Goal: Task Accomplishment & Management: Manage account settings

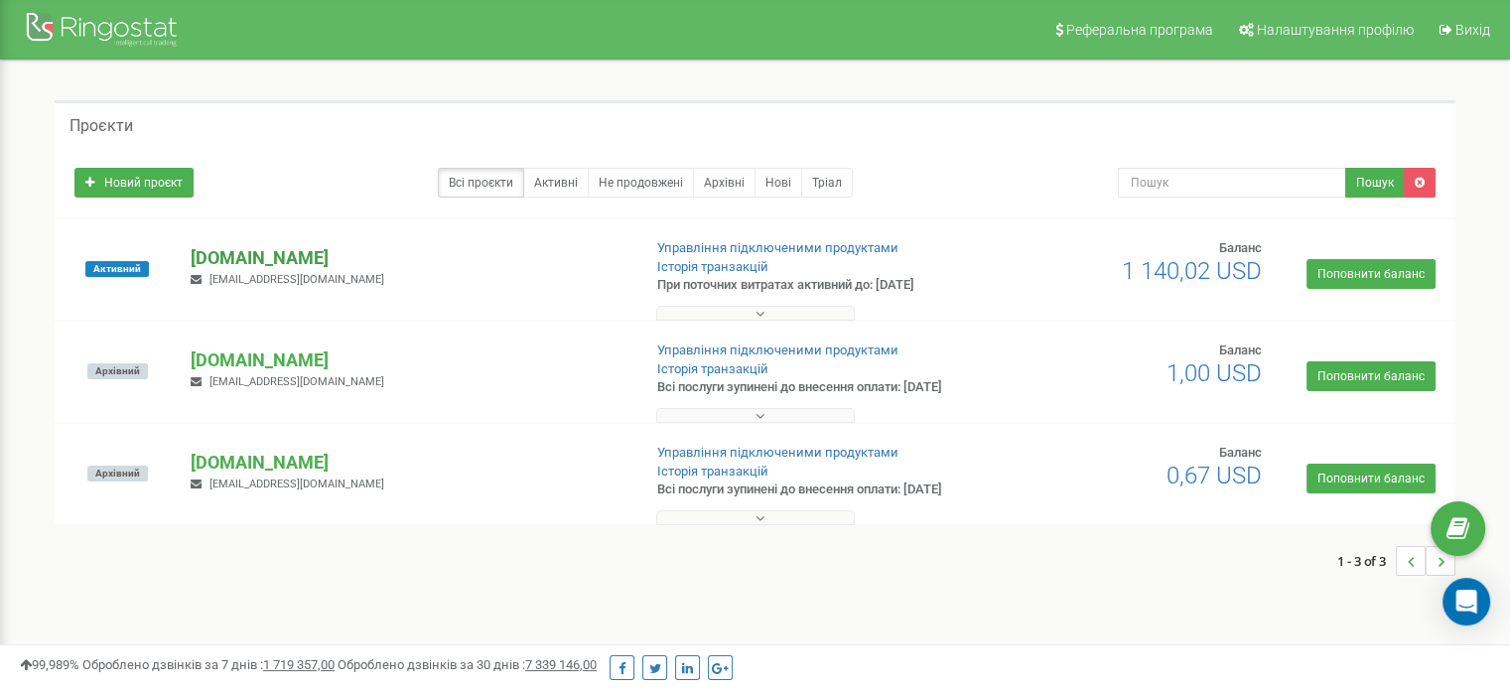
click at [251, 257] on p "[DOMAIN_NAME]" at bounding box center [408, 258] width 434 height 26
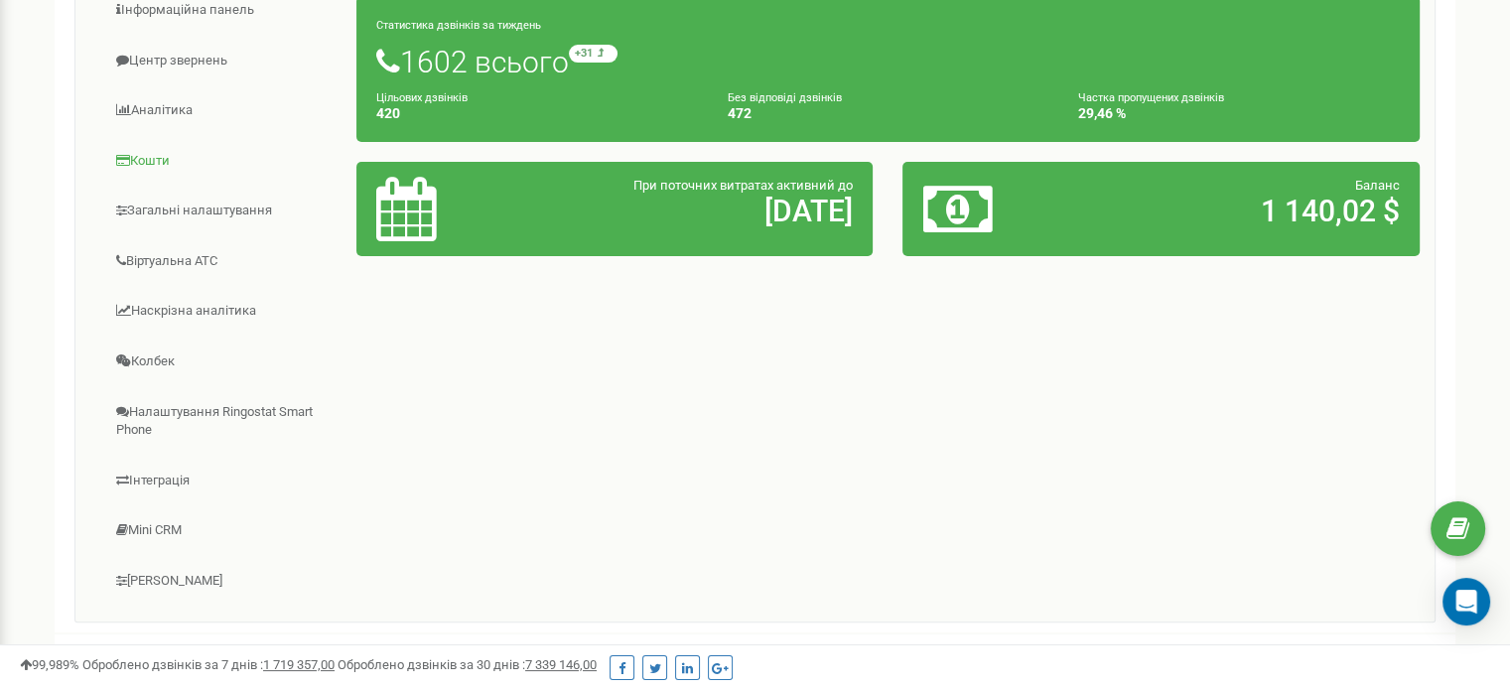
scroll to position [351, 0]
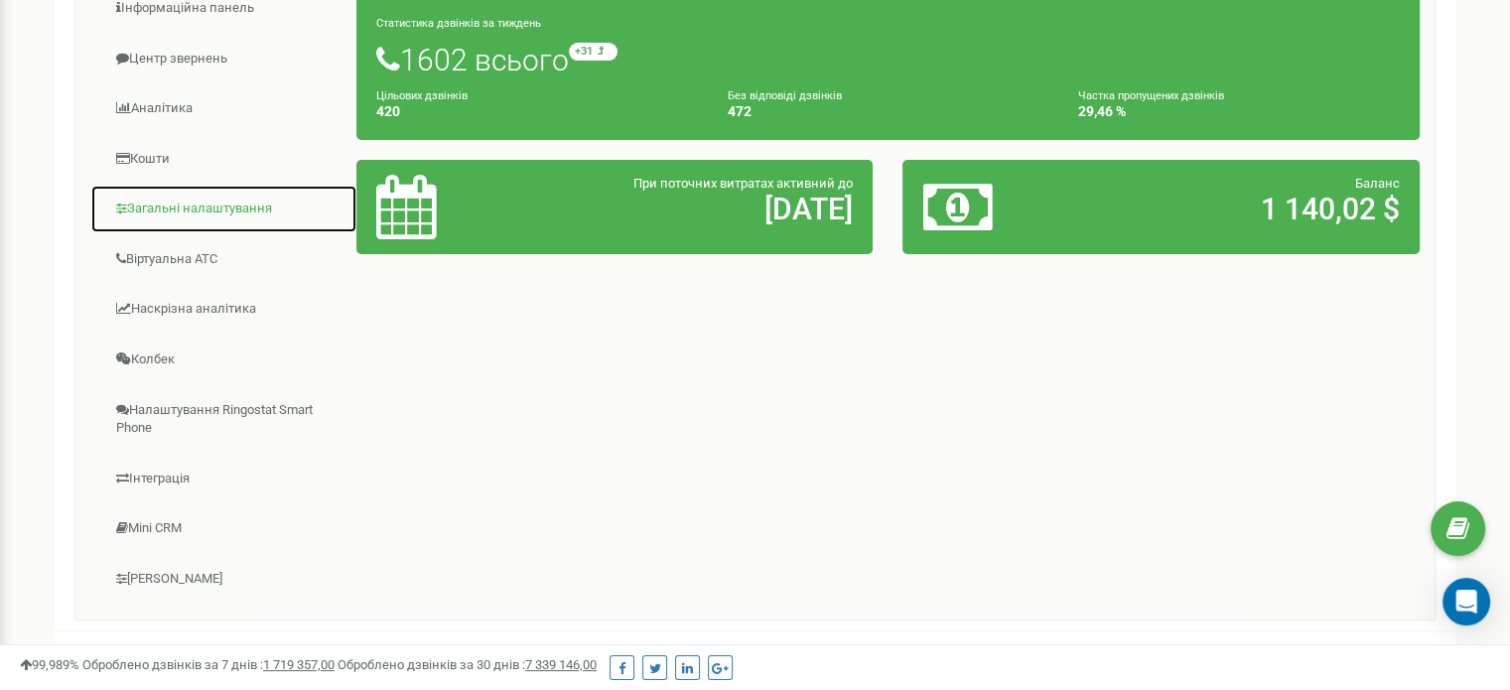
click at [229, 205] on link "Загальні налаштування" at bounding box center [223, 209] width 267 height 49
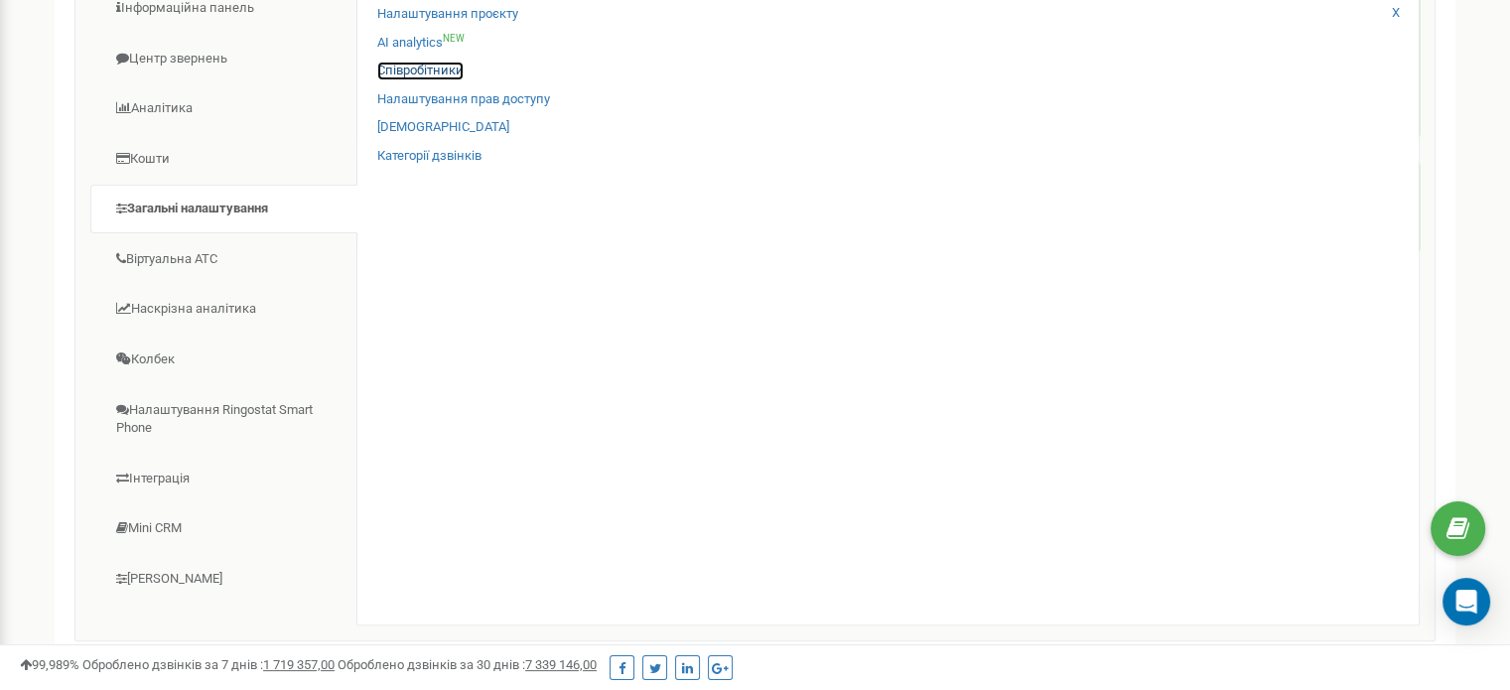
click at [455, 78] on link "Співробітники" at bounding box center [420, 71] width 86 height 19
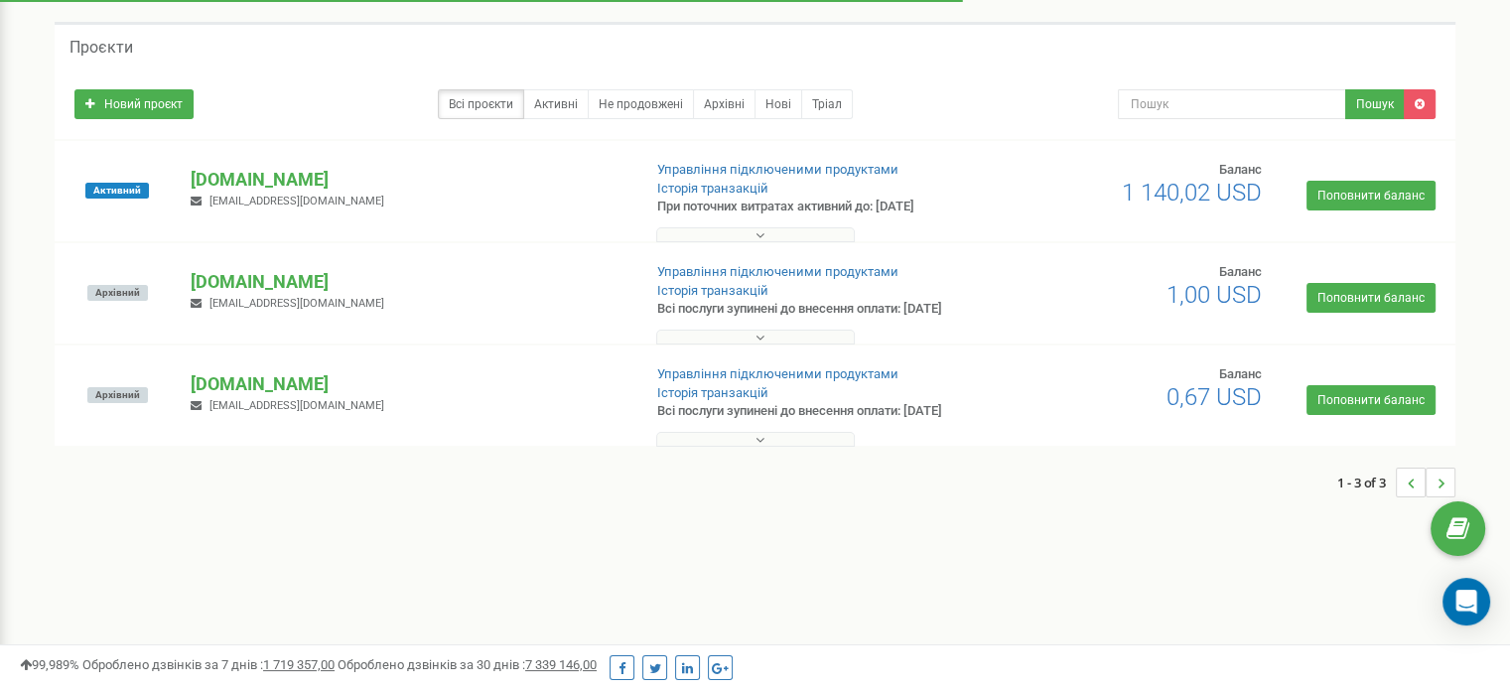
scroll to position [77, 0]
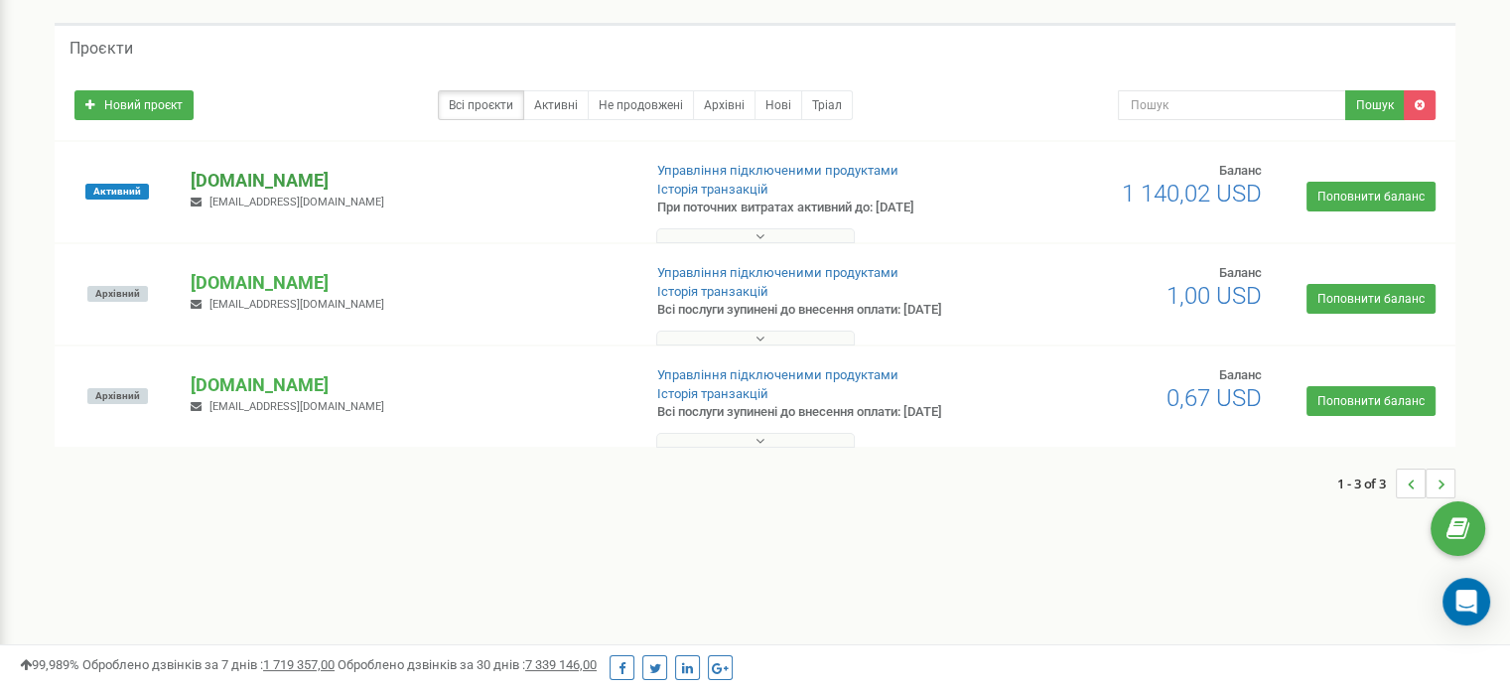
click at [258, 177] on p "[DOMAIN_NAME]" at bounding box center [408, 181] width 434 height 26
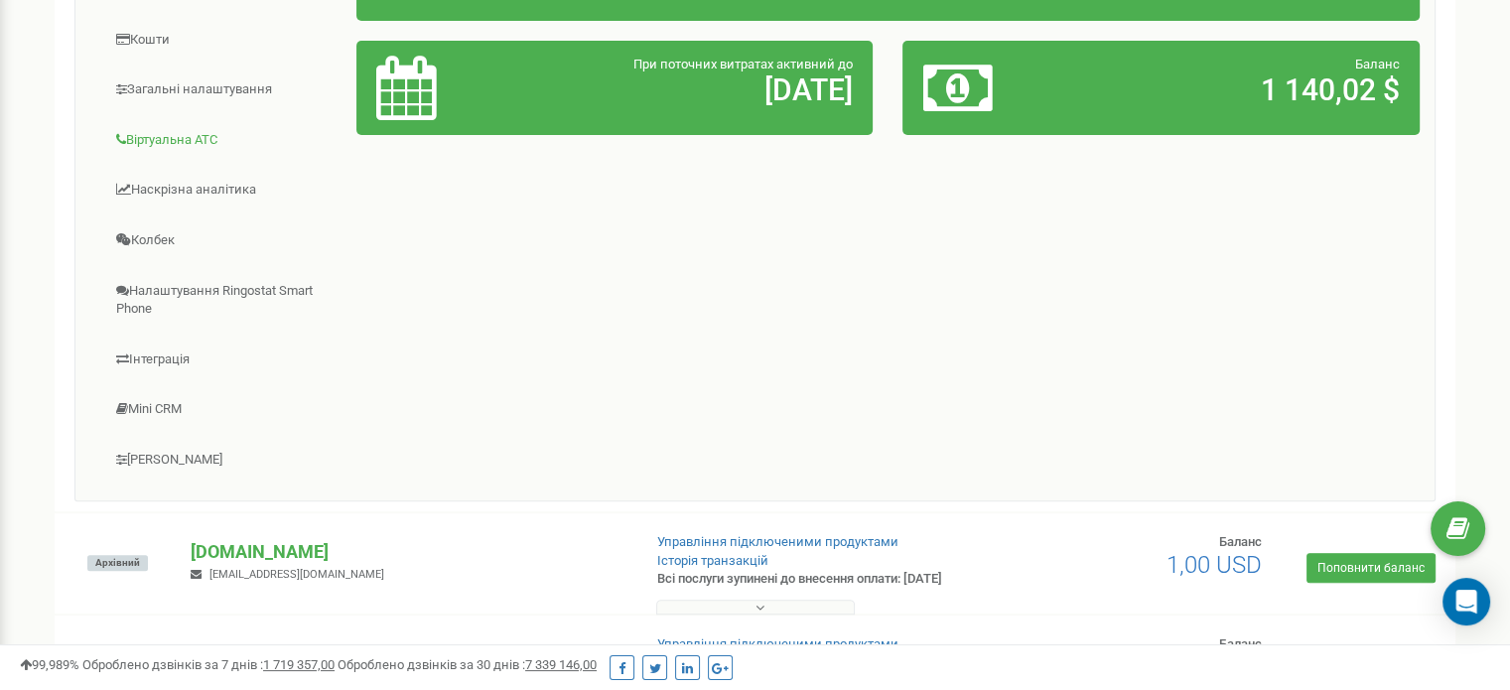
scroll to position [474, 0]
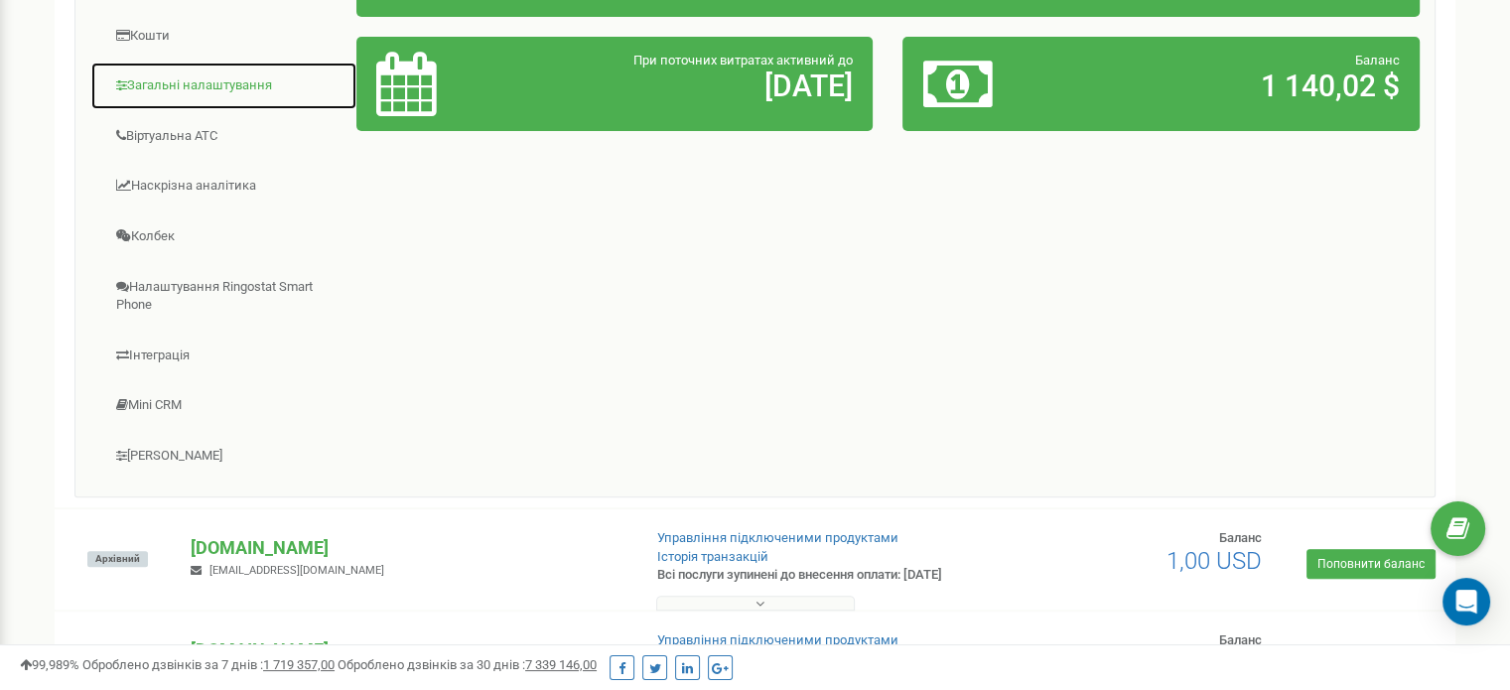
click at [241, 80] on link "Загальні налаштування" at bounding box center [223, 86] width 267 height 49
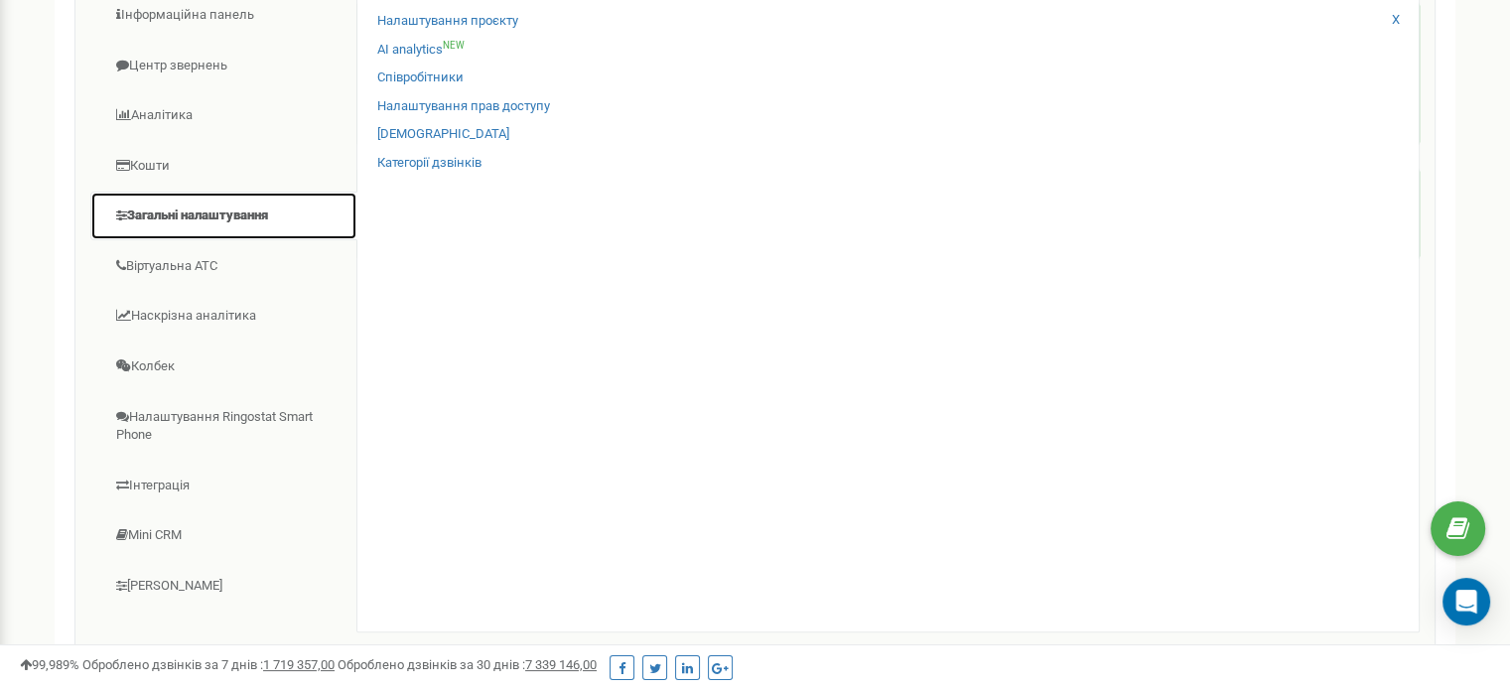
scroll to position [303, 0]
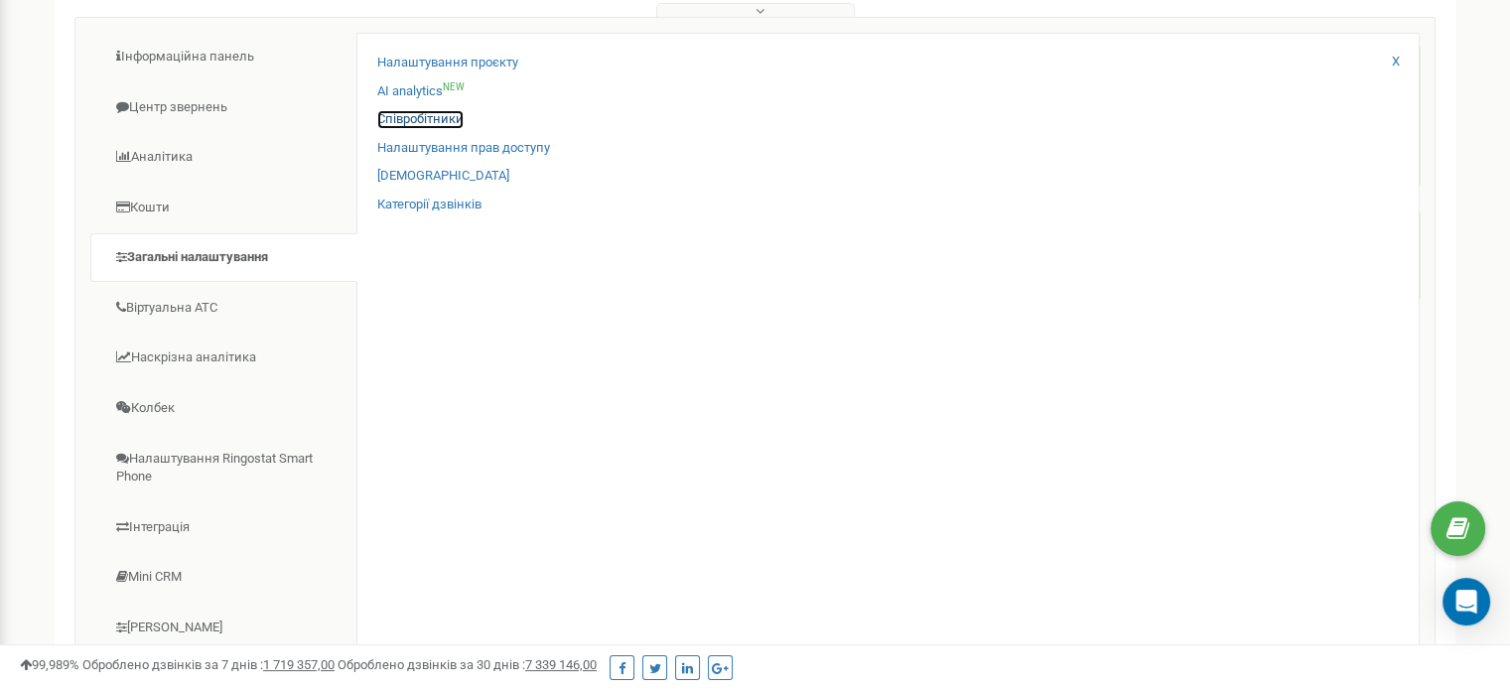
click at [429, 122] on link "Співробітники" at bounding box center [420, 119] width 86 height 19
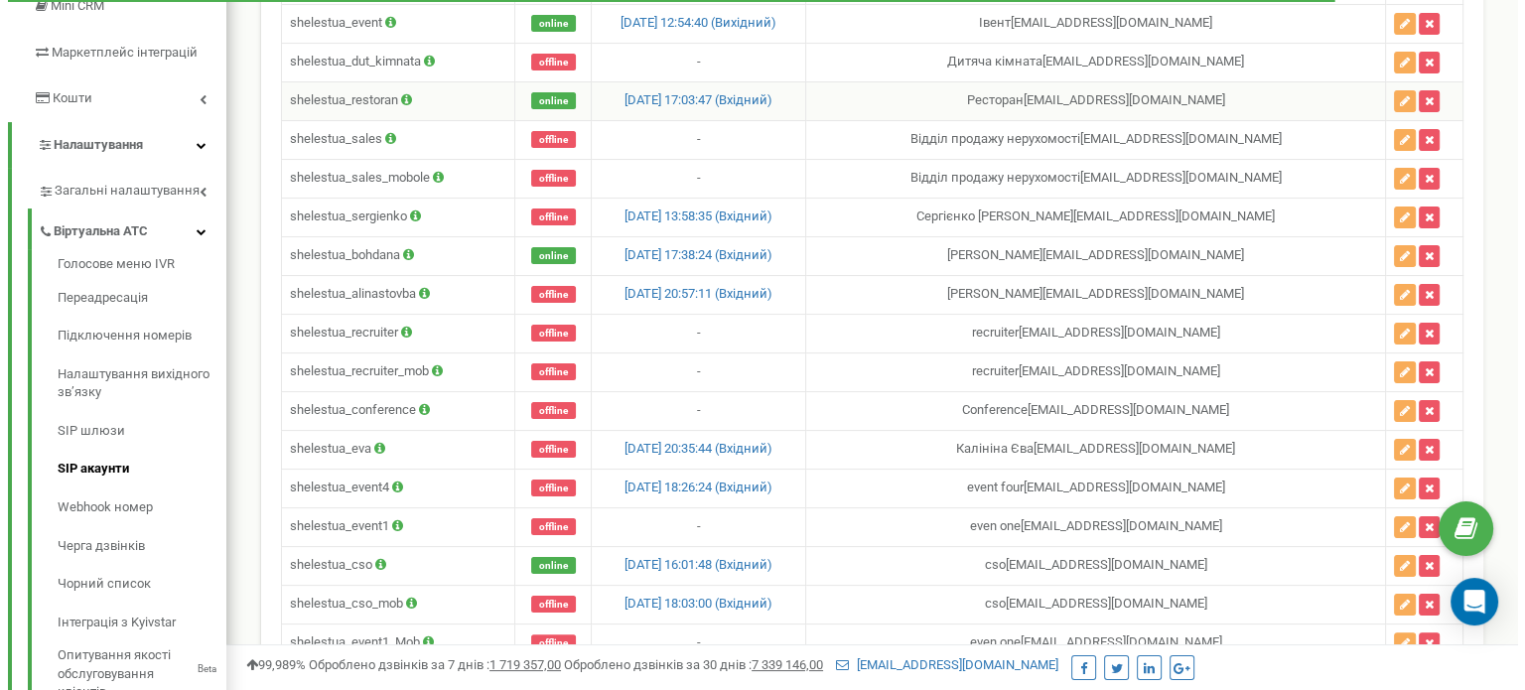
scroll to position [451, 0]
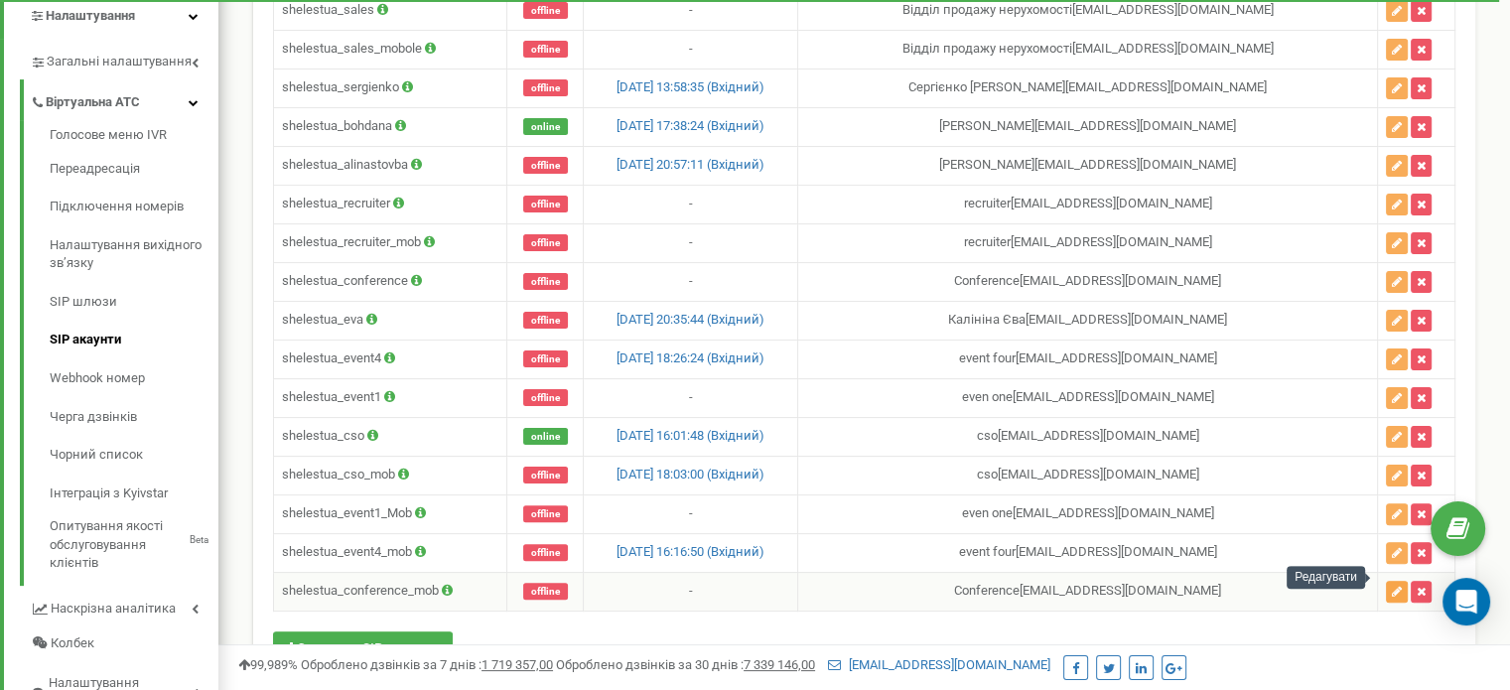
click at [1392, 586] on icon "button" at bounding box center [1397, 592] width 10 height 12
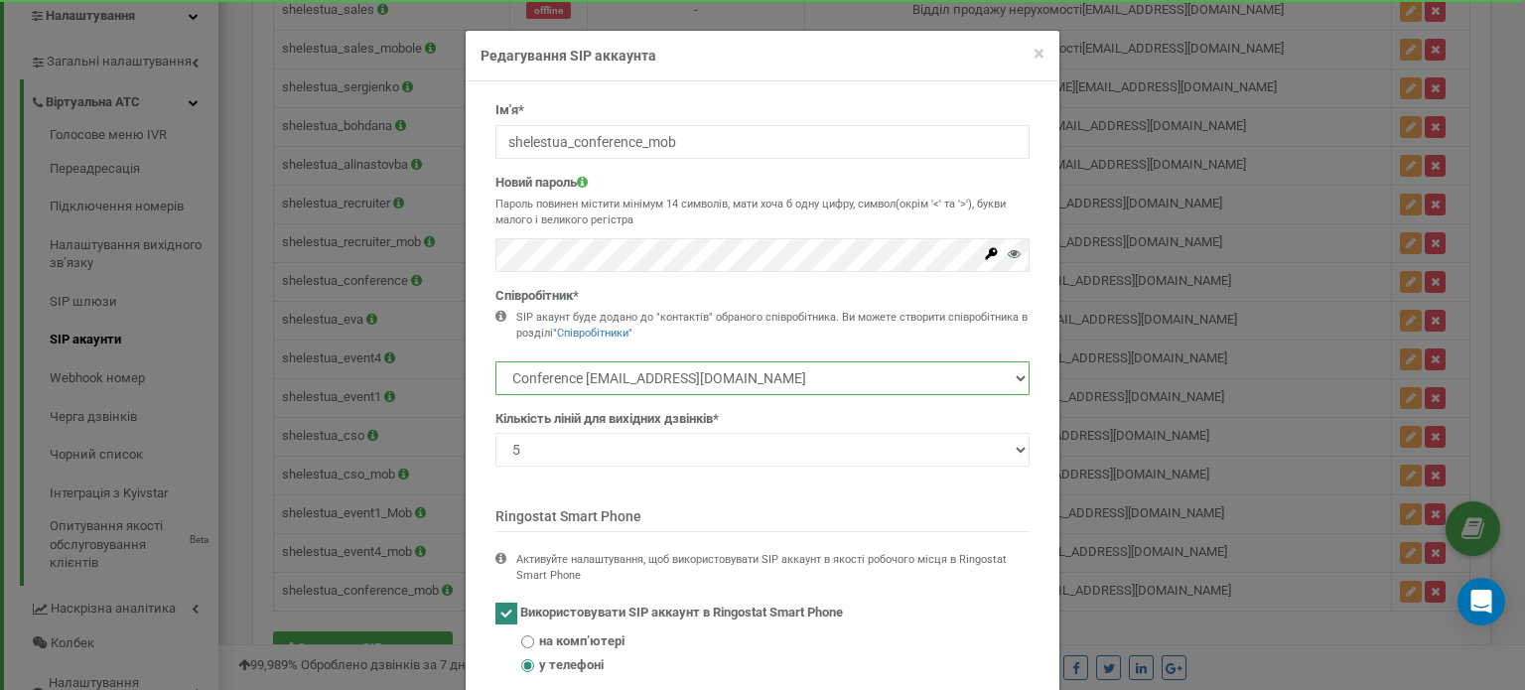
click at [1006, 375] on select "Рецепція ask@shelest.ua Калініна Єва eva.northman98@gmail.com even one event1@s…" at bounding box center [762, 378] width 534 height 34
select select "484636"
click at [495, 361] on select "Рецепція ask@shelest.ua Калініна Єва eva.northman98@gmail.com even one event1@s…" at bounding box center [762, 378] width 534 height 34
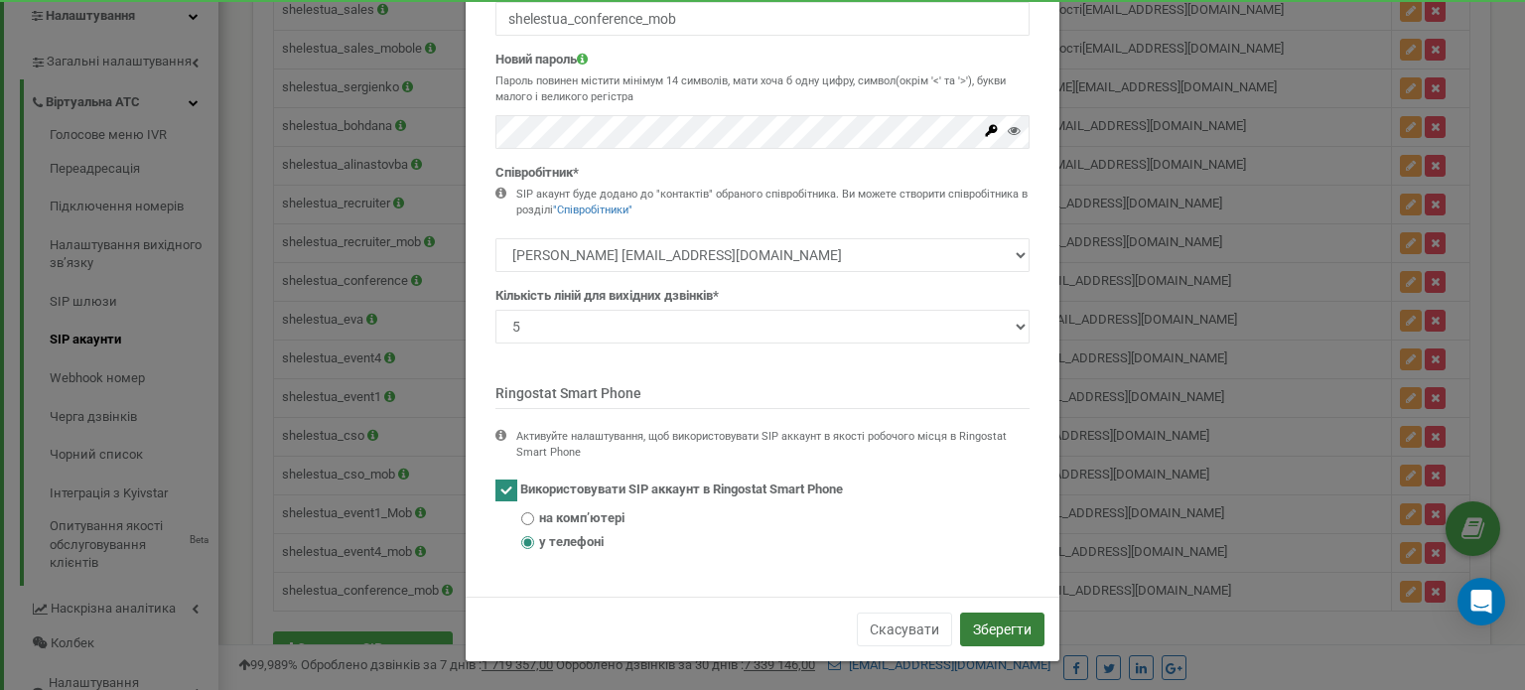
click at [979, 626] on button "Зберегти" at bounding box center [1002, 629] width 84 height 34
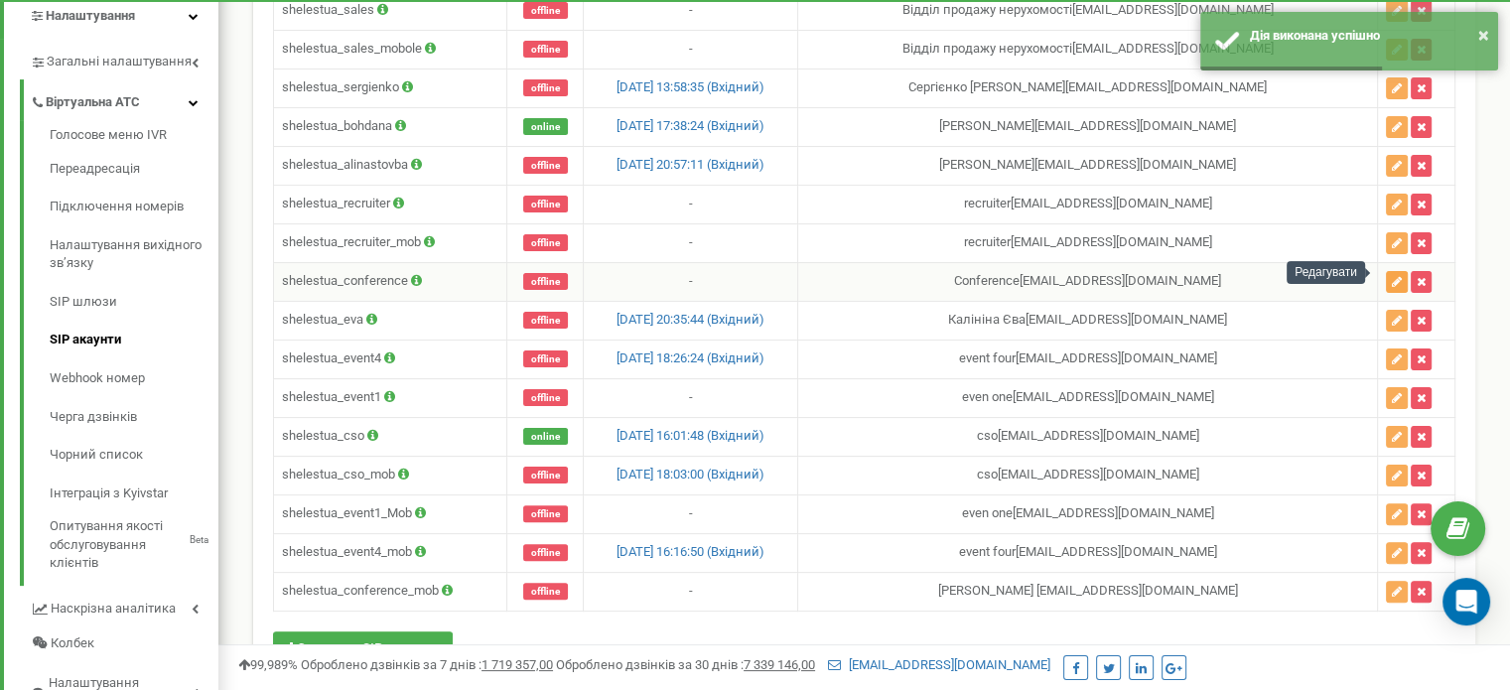
click at [1392, 276] on icon "button" at bounding box center [1397, 282] width 10 height 12
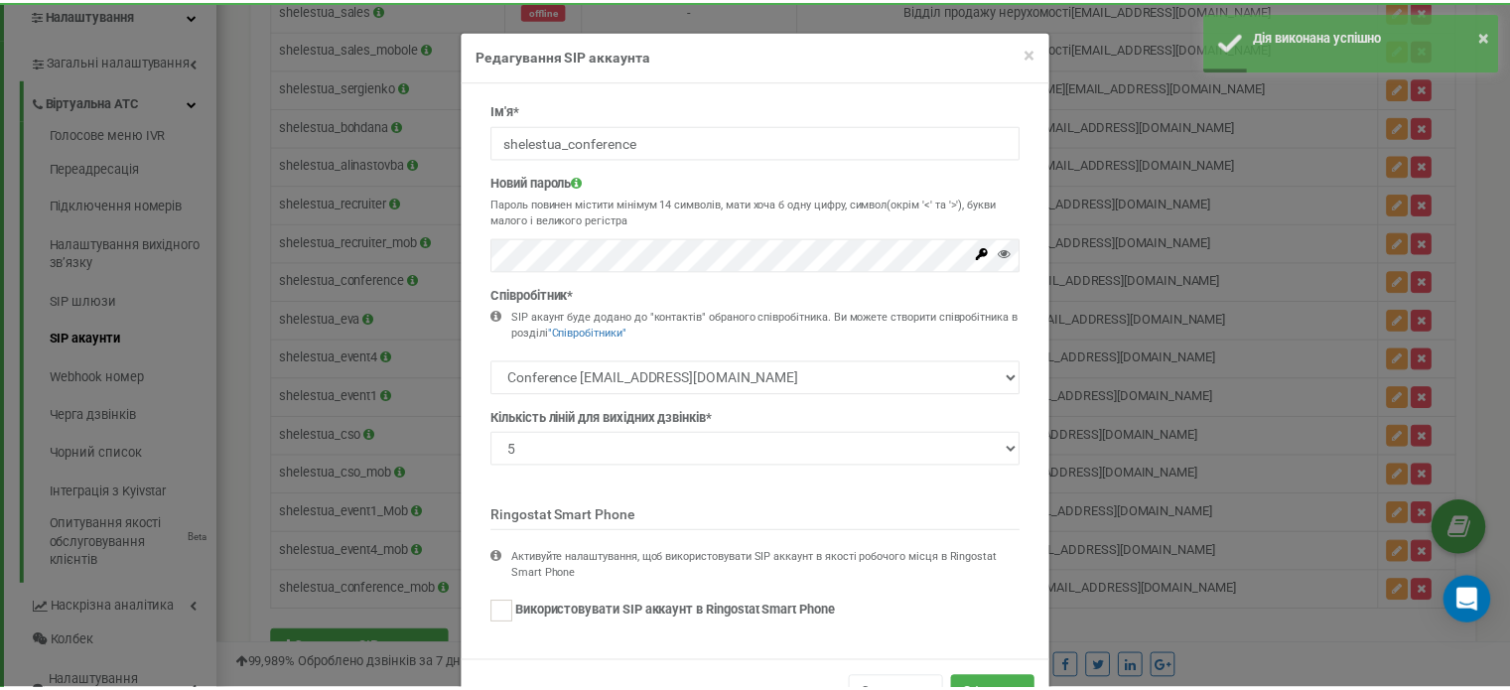
scroll to position [67, 0]
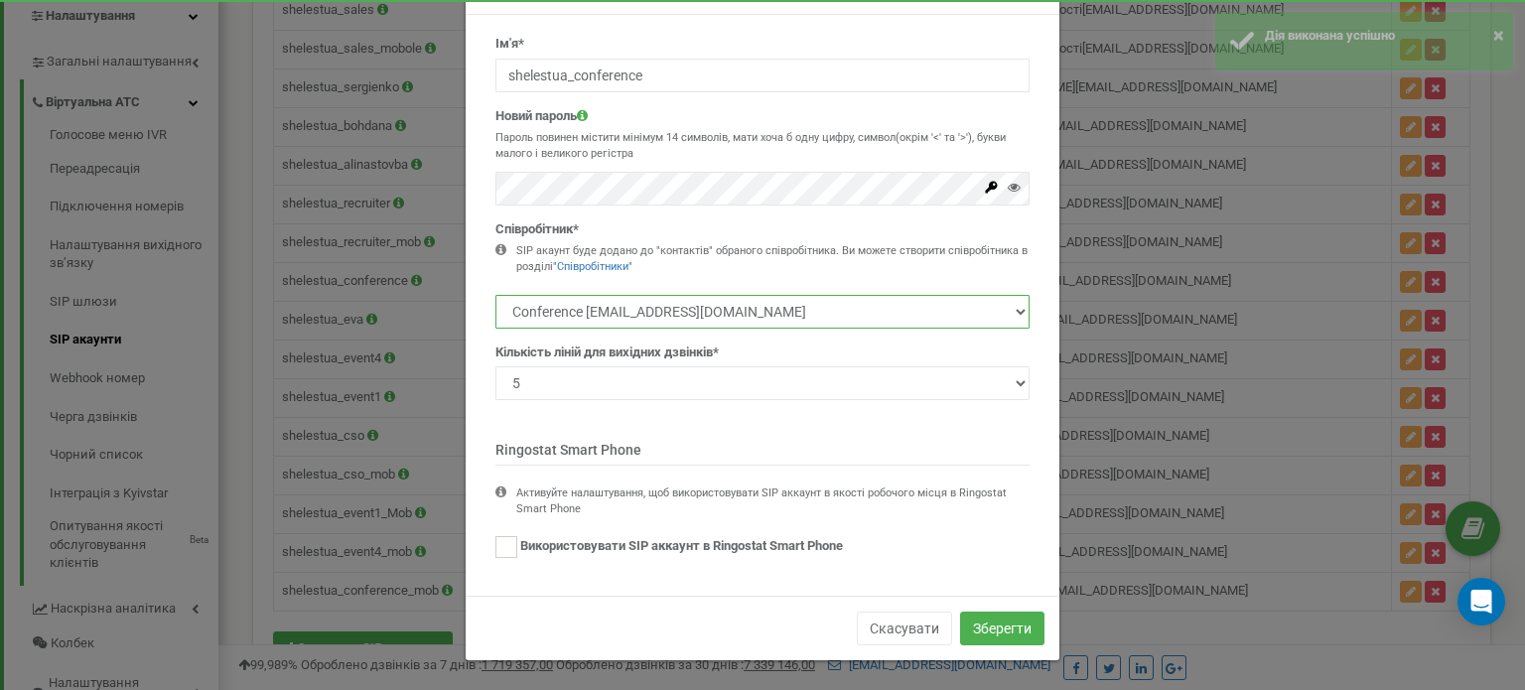
click at [988, 307] on select "Рецепція ask@shelest.ua Калініна Єва eva.northman98@gmail.com even one event1@s…" at bounding box center [762, 312] width 534 height 34
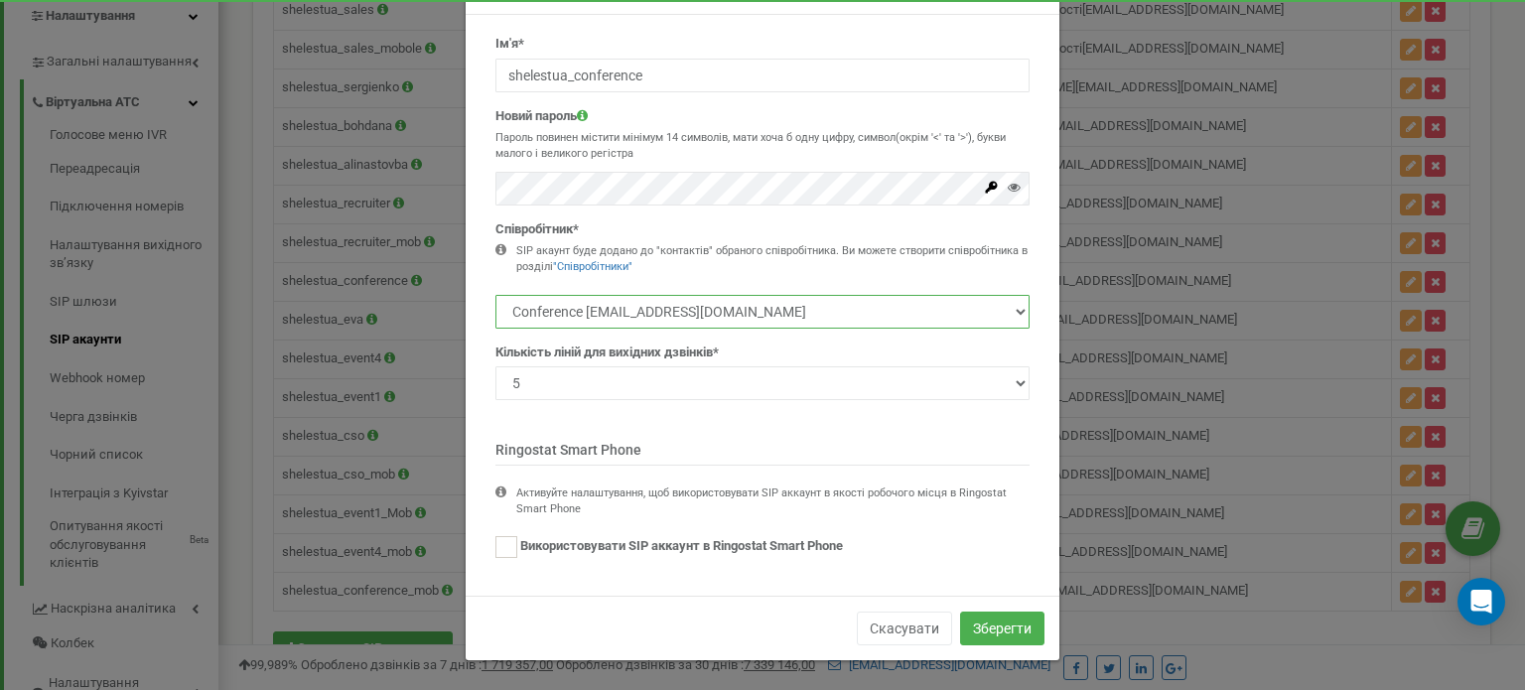
select select "484636"
click at [495, 295] on select "Рецепція ask@shelest.ua Калініна Єва eva.northman98@gmail.com even one event1@s…" at bounding box center [762, 312] width 534 height 34
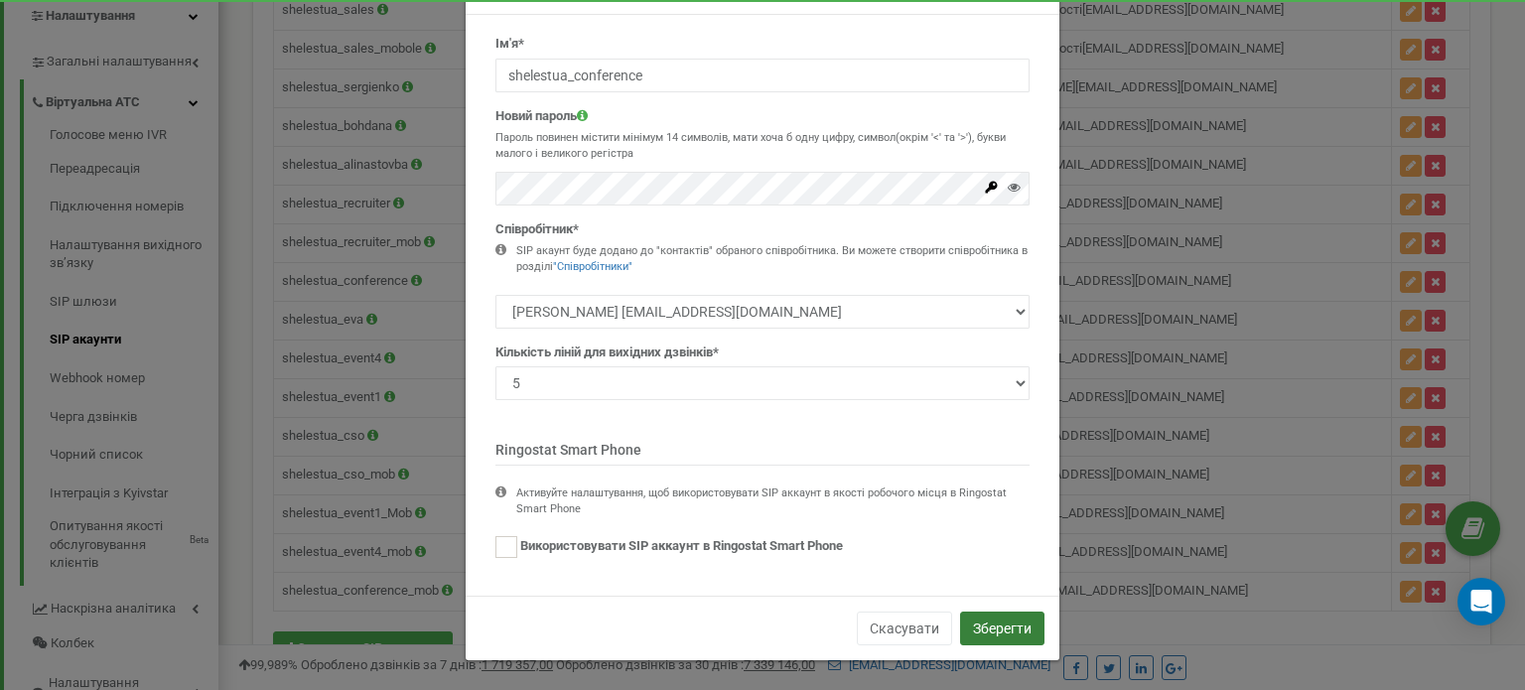
click at [980, 628] on button "Зберегти" at bounding box center [1002, 628] width 84 height 34
